Goal: Information Seeking & Learning: Learn about a topic

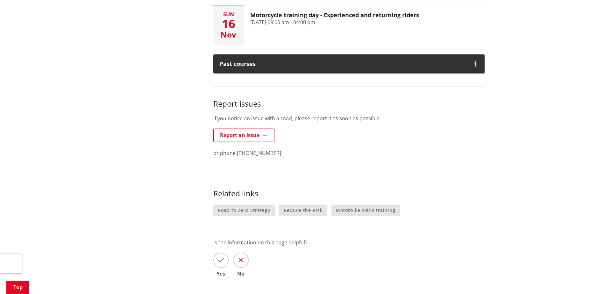
scroll to position [509, 0]
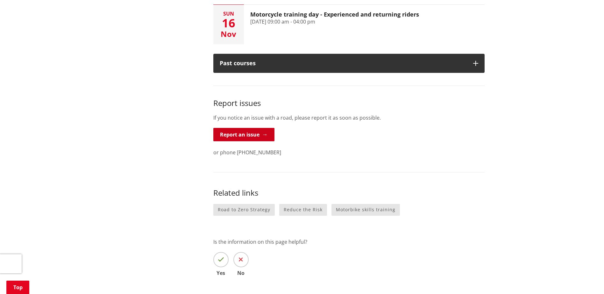
click at [234, 128] on link "Report an issue" at bounding box center [243, 134] width 61 height 13
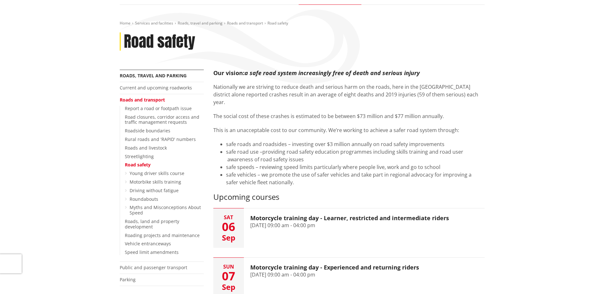
scroll to position [64, 0]
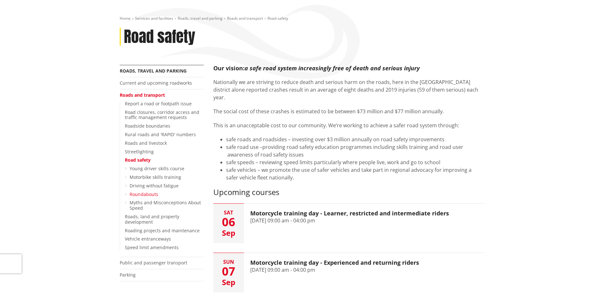
click at [138, 195] on link "Roundabouts" at bounding box center [143, 194] width 29 height 6
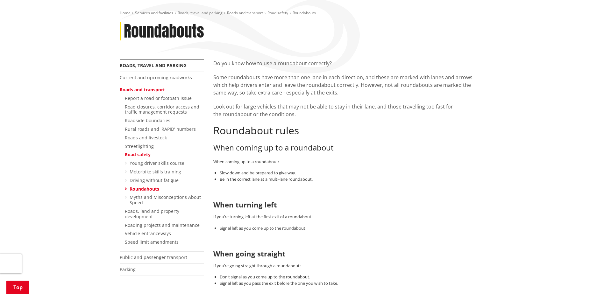
scroll to position [64, 0]
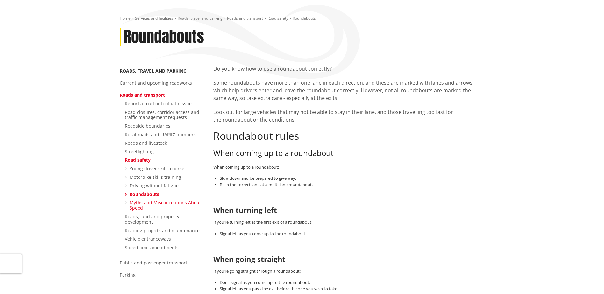
click at [168, 202] on link "Myths and Misconceptions About Speed" at bounding box center [164, 204] width 71 height 11
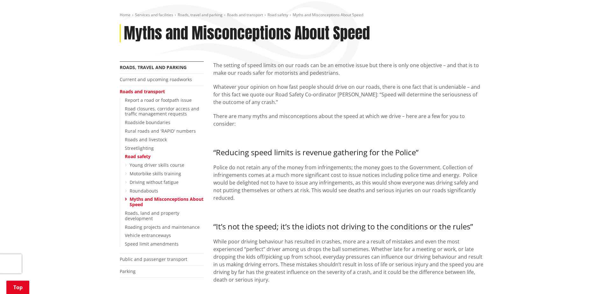
scroll to position [95, 0]
